Goal: Check status: Check status

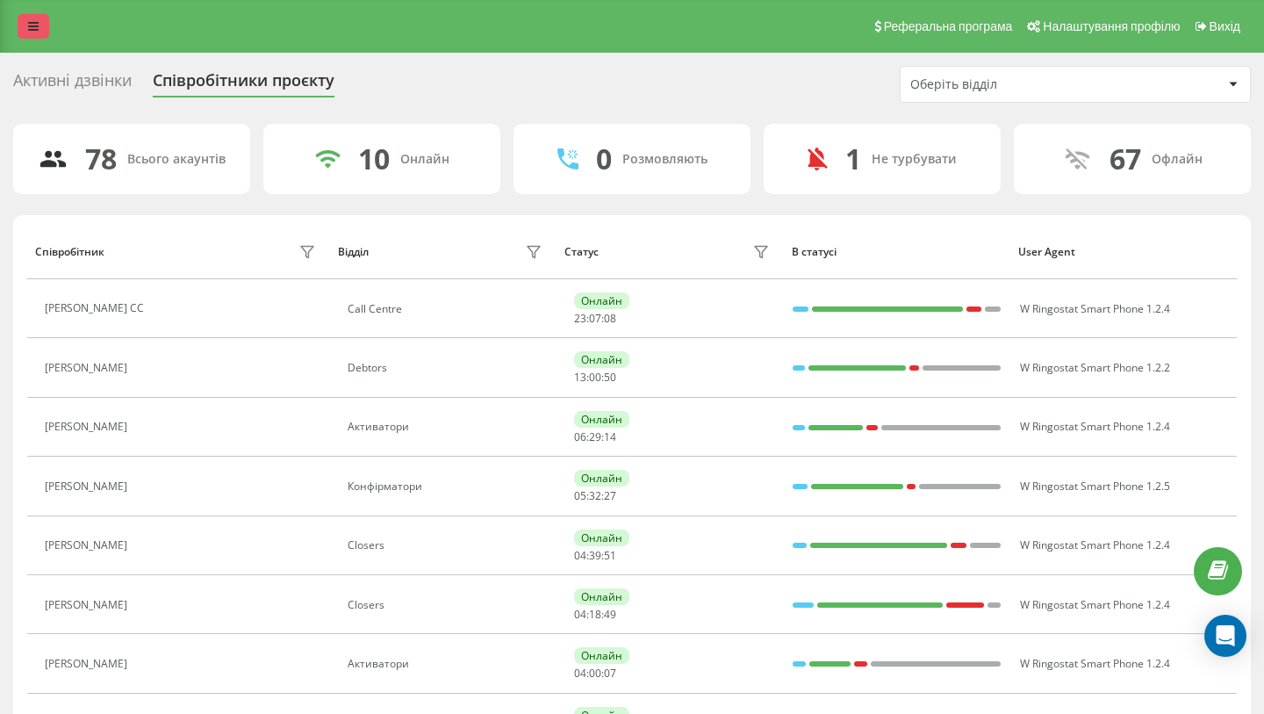
click at [29, 26] on icon at bounding box center [33, 26] width 11 height 12
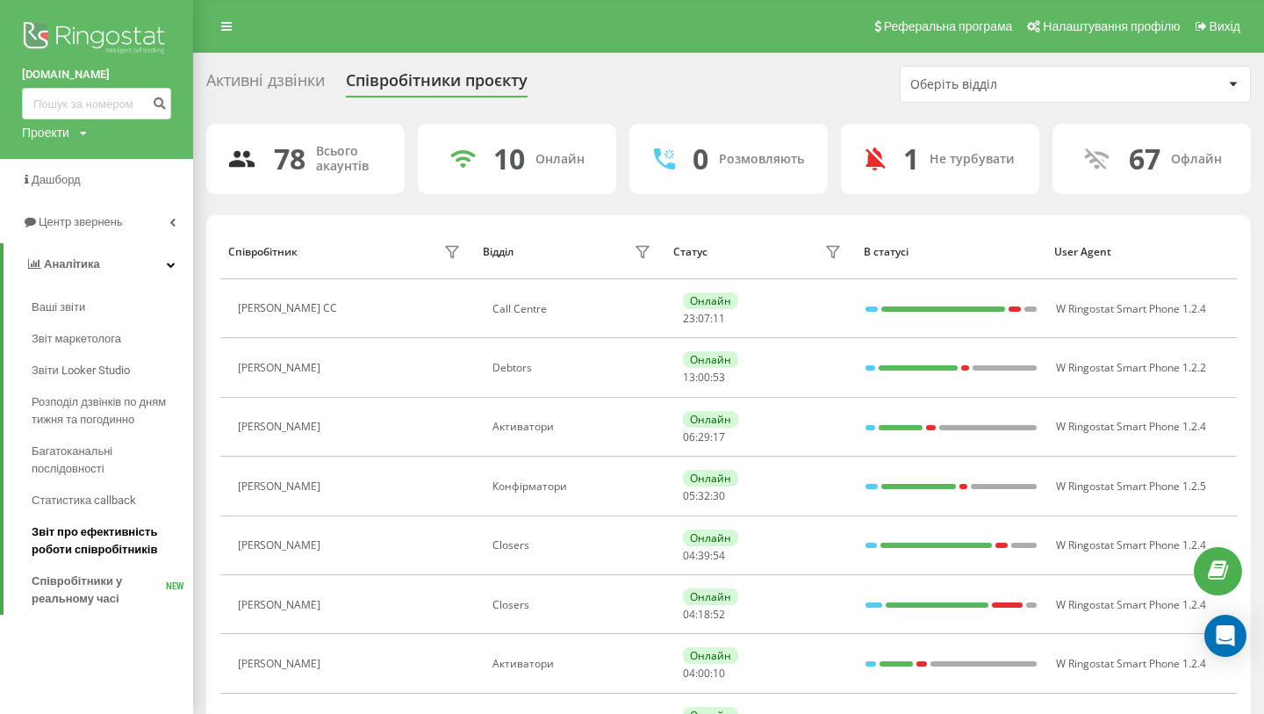
click at [98, 542] on span "Звіт про ефективність роботи співробітників" at bounding box center [108, 540] width 153 height 35
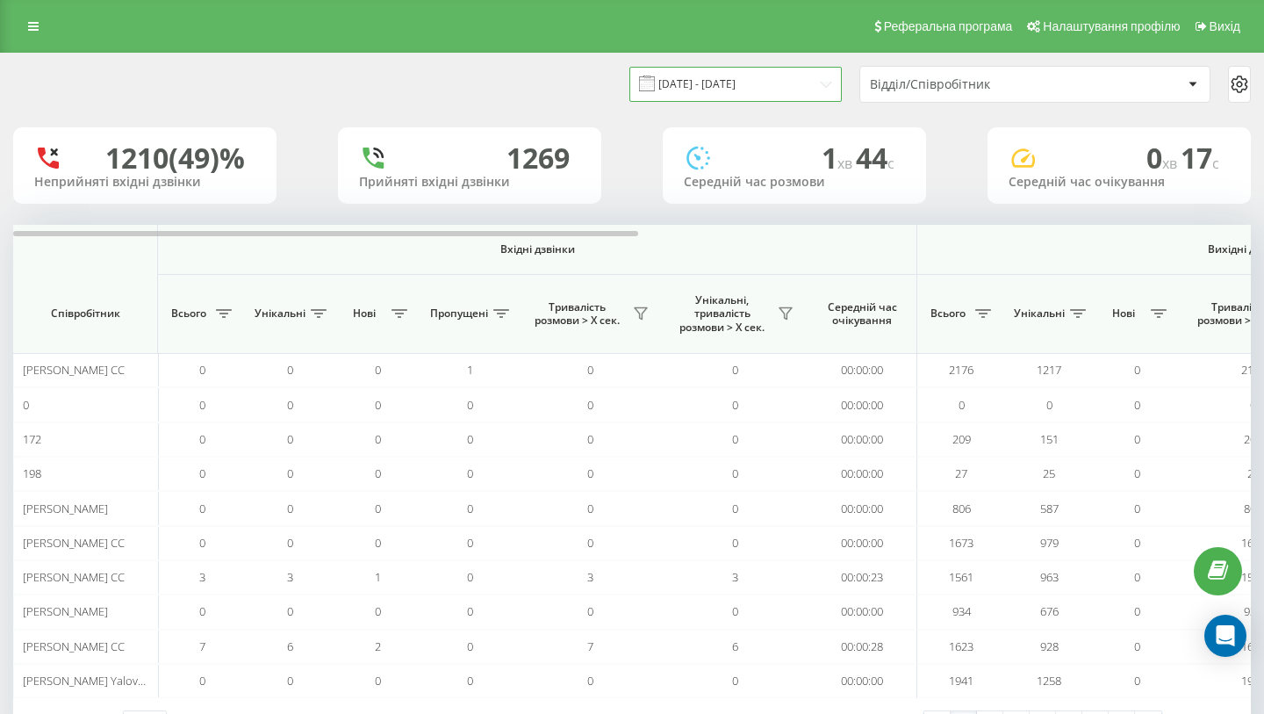
click at [687, 88] on input "[DATE] - [DATE]" at bounding box center [735, 84] width 212 height 34
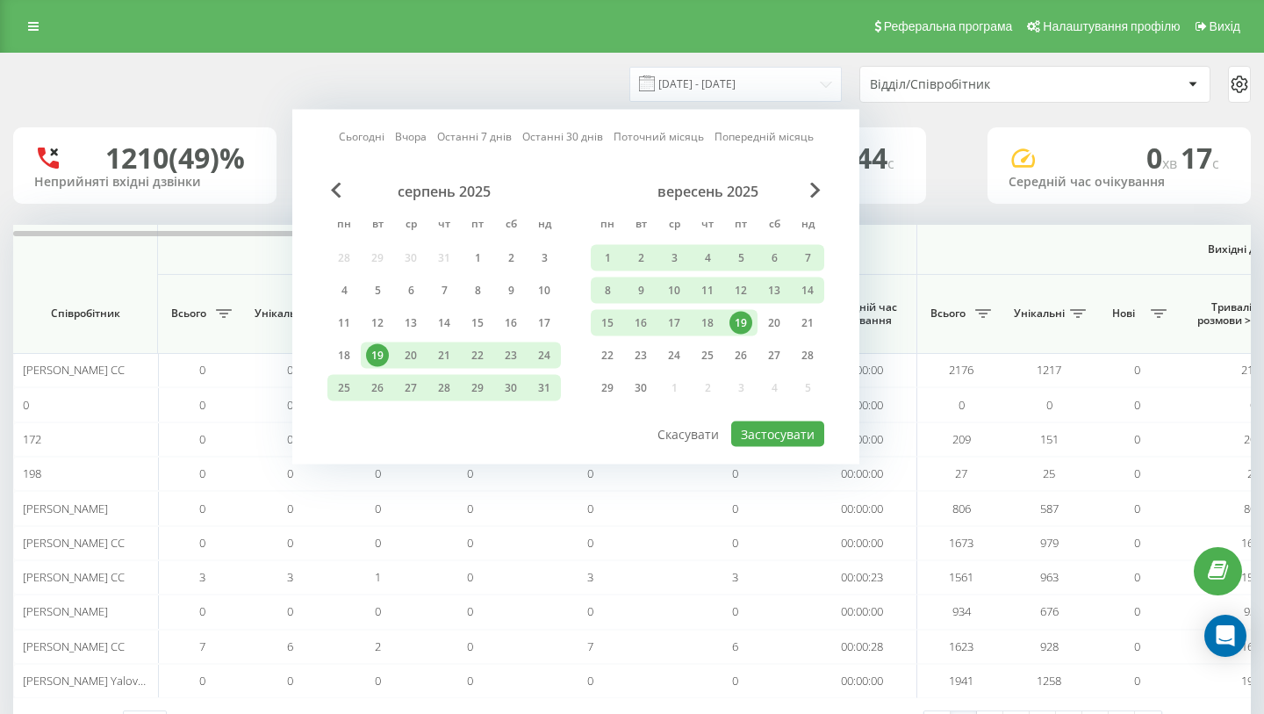
click at [742, 322] on div "19" at bounding box center [740, 323] width 23 height 23
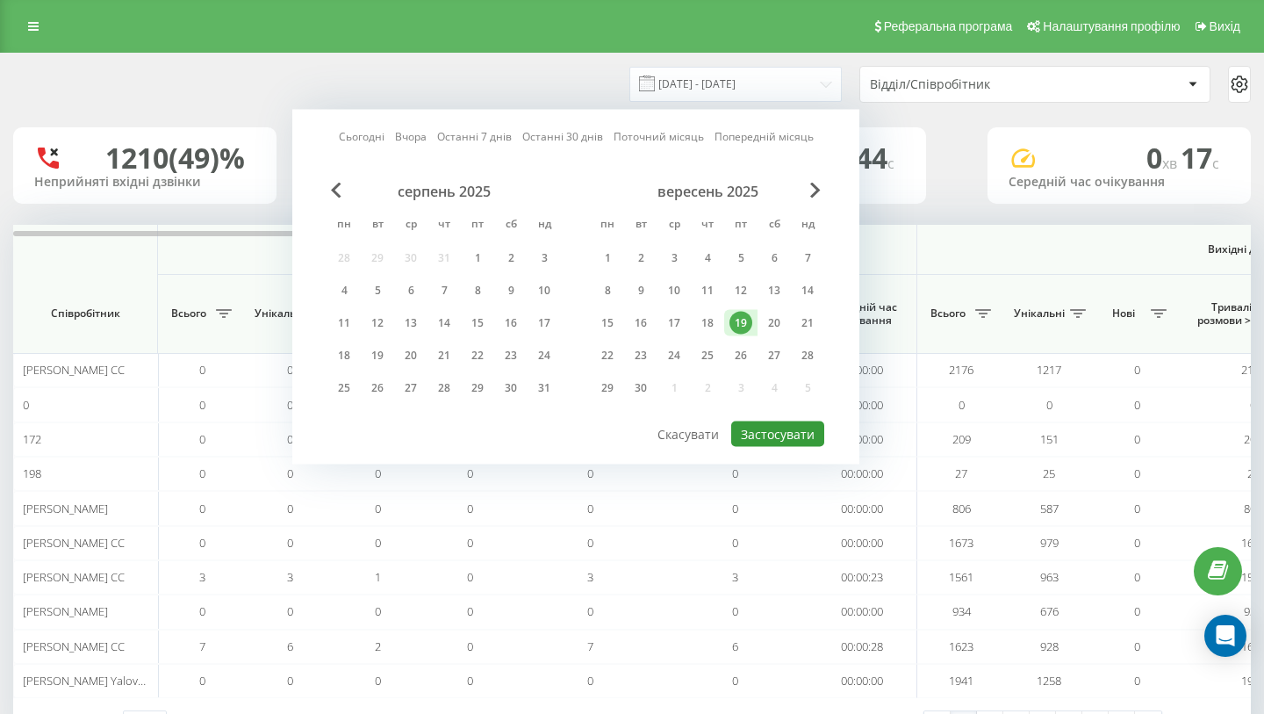
click at [795, 435] on button "Застосувати" at bounding box center [777, 433] width 93 height 25
type input "[DATE] - [DATE]"
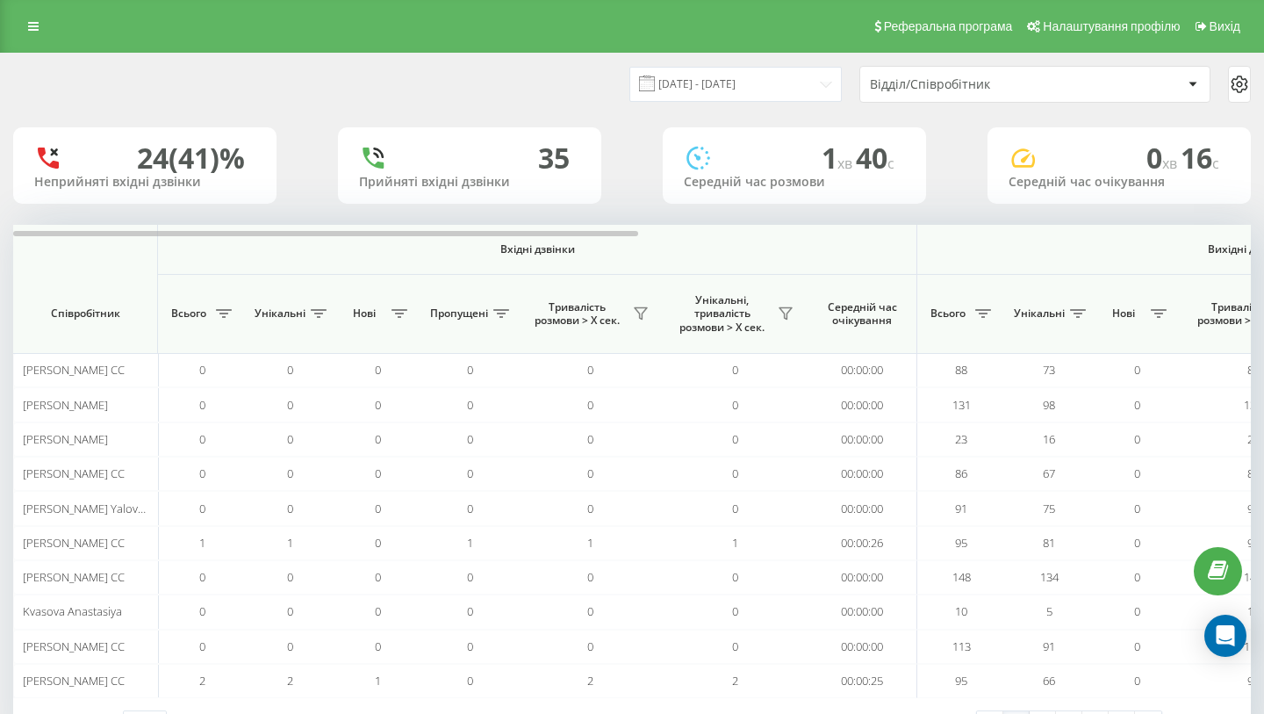
click at [958, 90] on div "Відділ/Співробітник" at bounding box center [975, 84] width 210 height 15
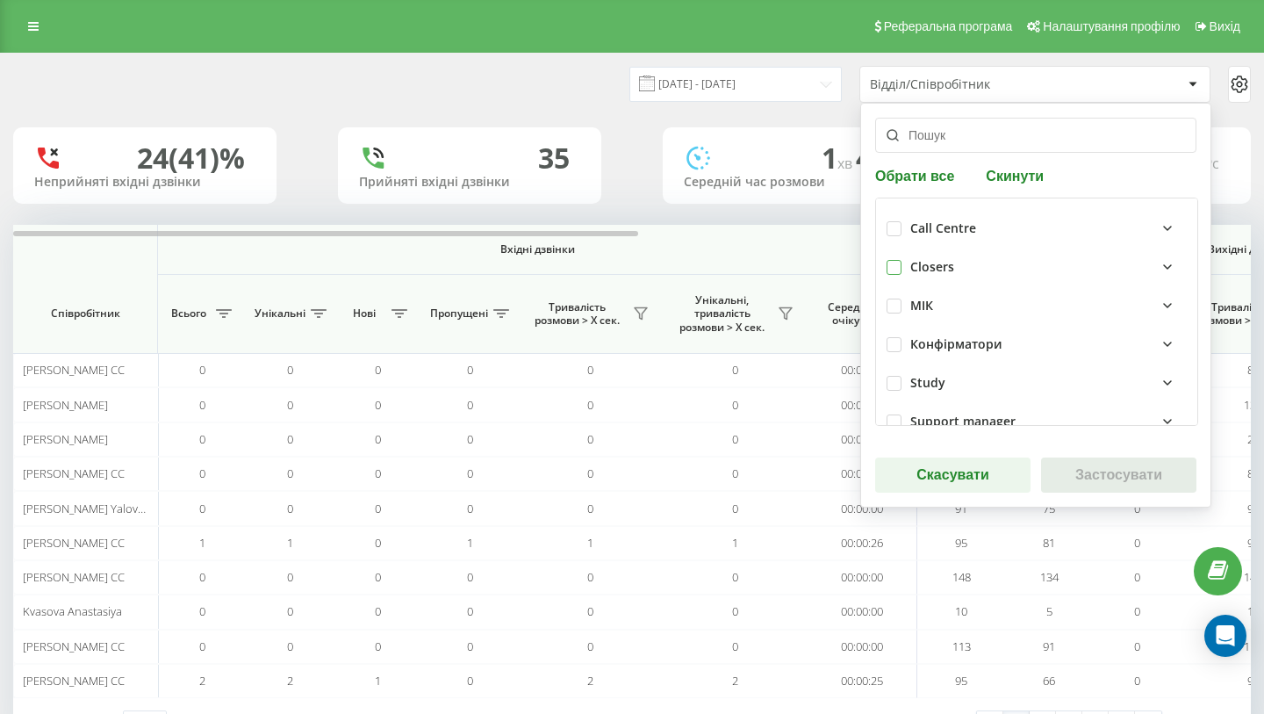
click at [893, 260] on label at bounding box center [893, 260] width 15 height 0
checkbox input "true"
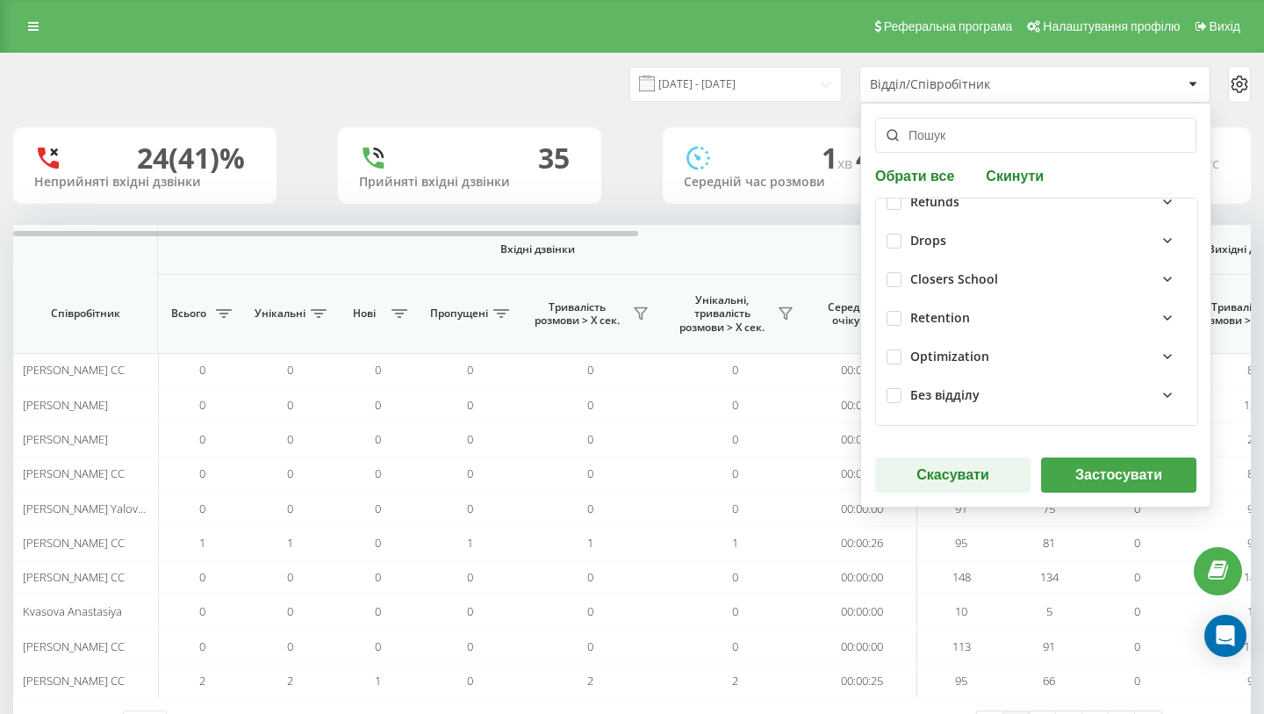
click at [902, 283] on div "Closers School" at bounding box center [1036, 279] width 300 height 39
click at [895, 272] on label at bounding box center [893, 272] width 15 height 0
checkbox input "true"
click at [1109, 484] on button "Застосувати" at bounding box center [1118, 474] width 155 height 35
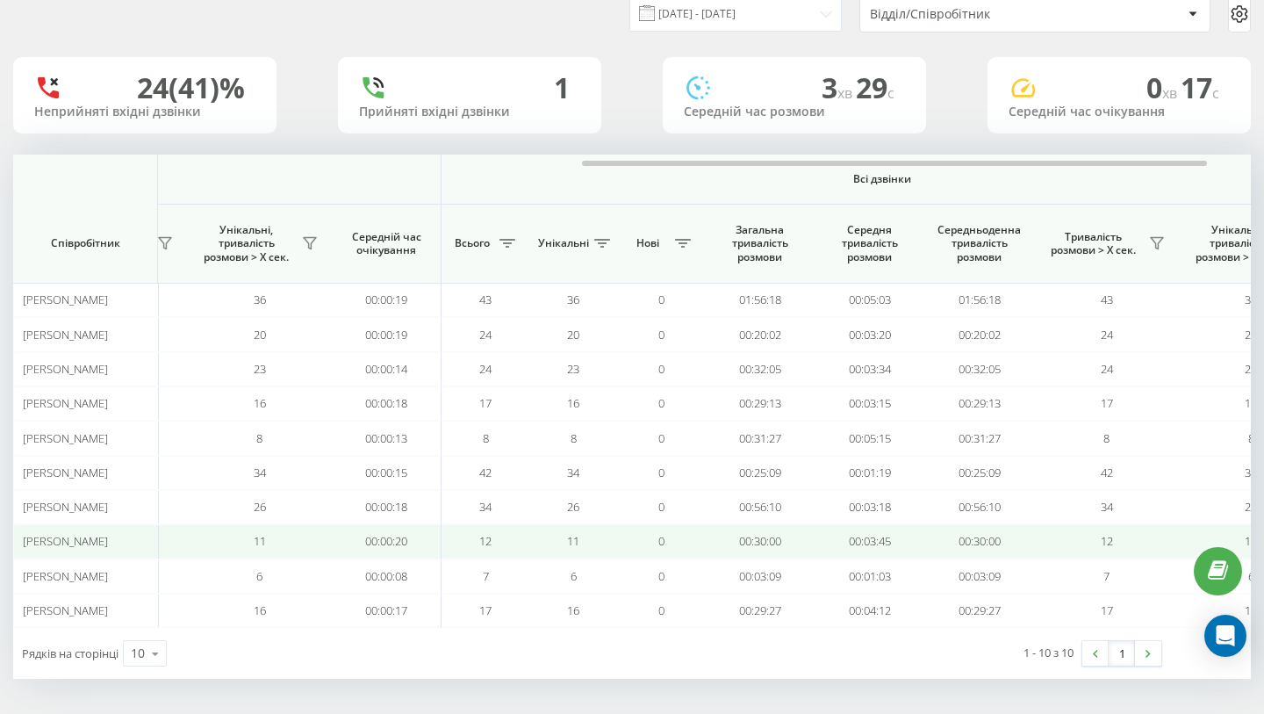
scroll to position [0, 1129]
